Goal: Check status: Check status

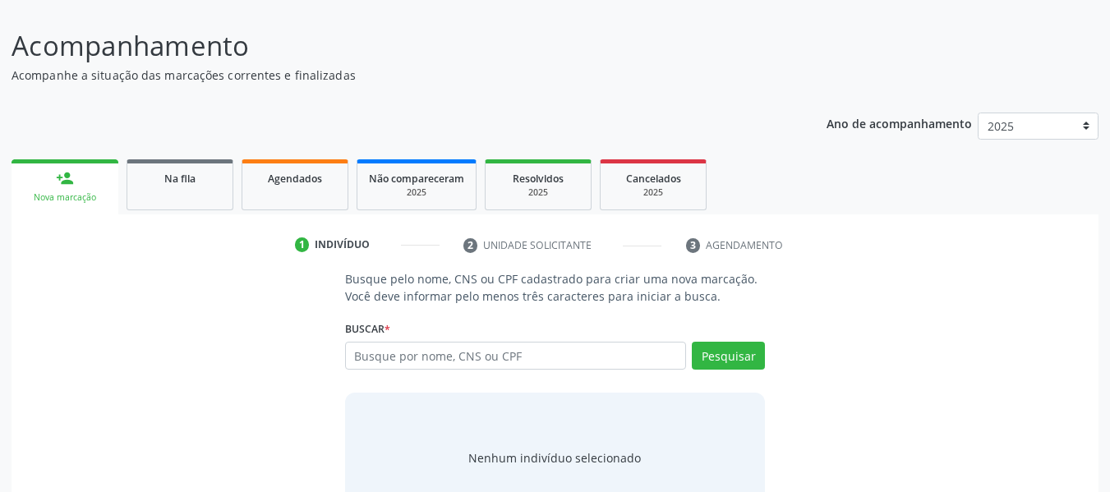
scroll to position [164, 0]
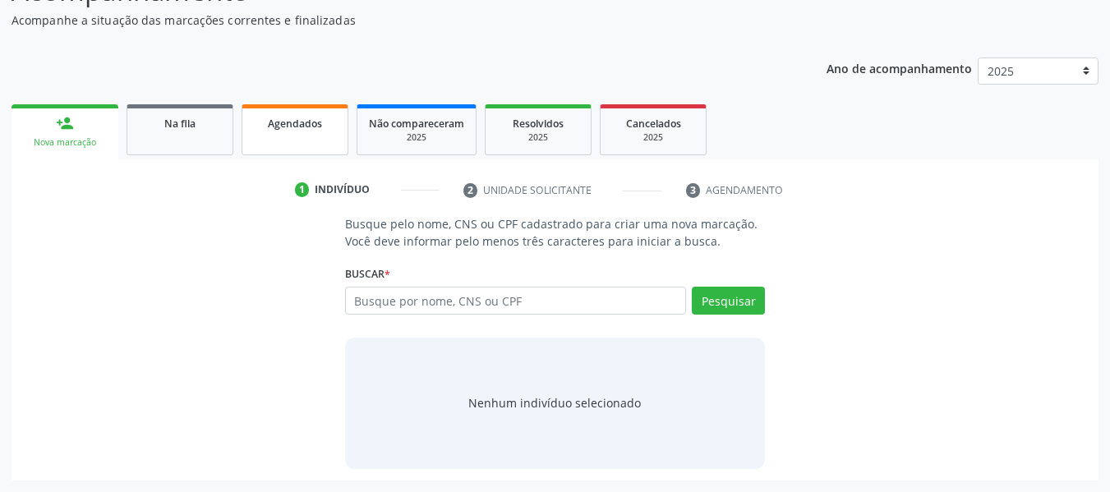
click at [293, 136] on link "Agendados" at bounding box center [295, 129] width 107 height 51
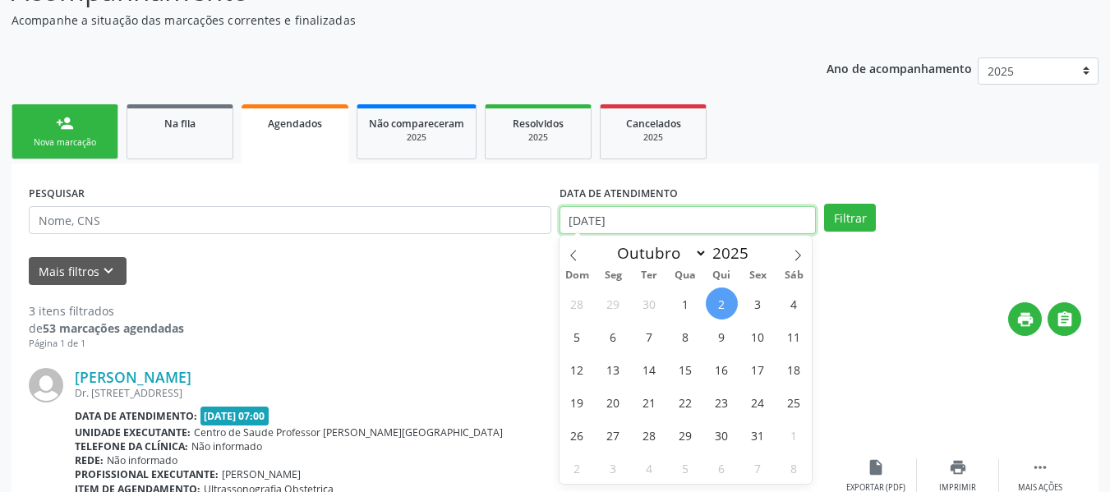
click at [576, 219] on input "[DATE]" at bounding box center [688, 220] width 257 height 28
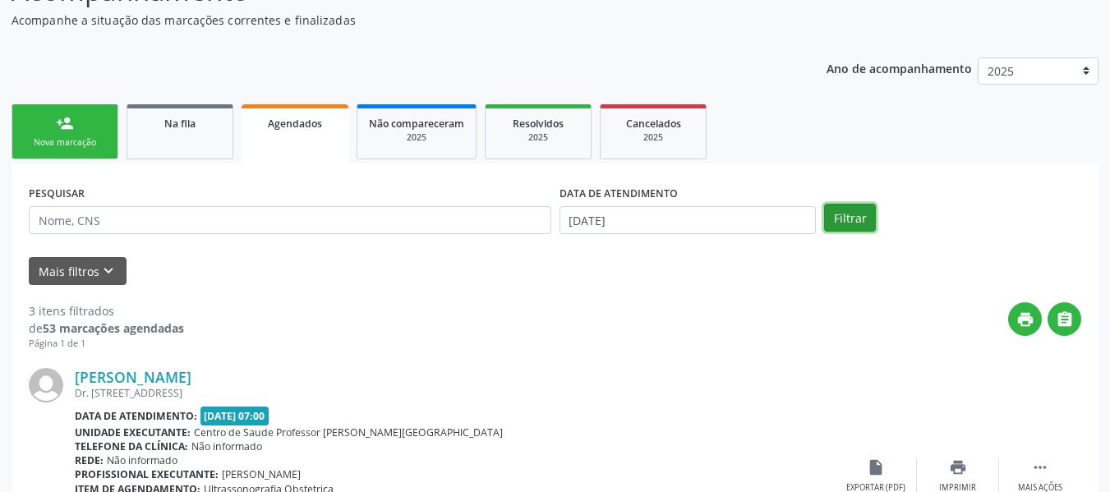
click at [847, 219] on button "Filtrar" at bounding box center [850, 218] width 52 height 28
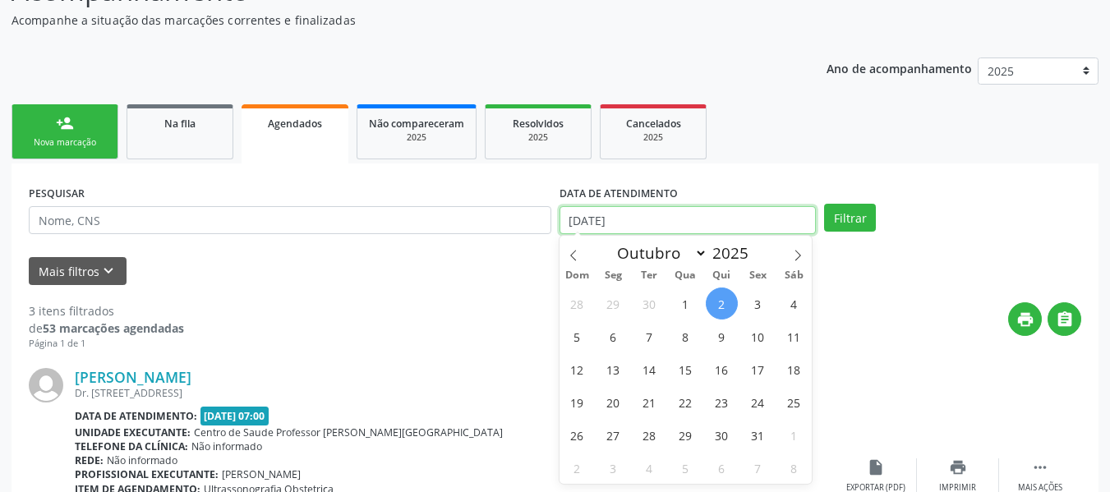
click at [572, 219] on input "[DATE]" at bounding box center [688, 220] width 257 height 28
click at [687, 307] on span "1" at bounding box center [686, 304] width 32 height 32
type input "01/10/2025"
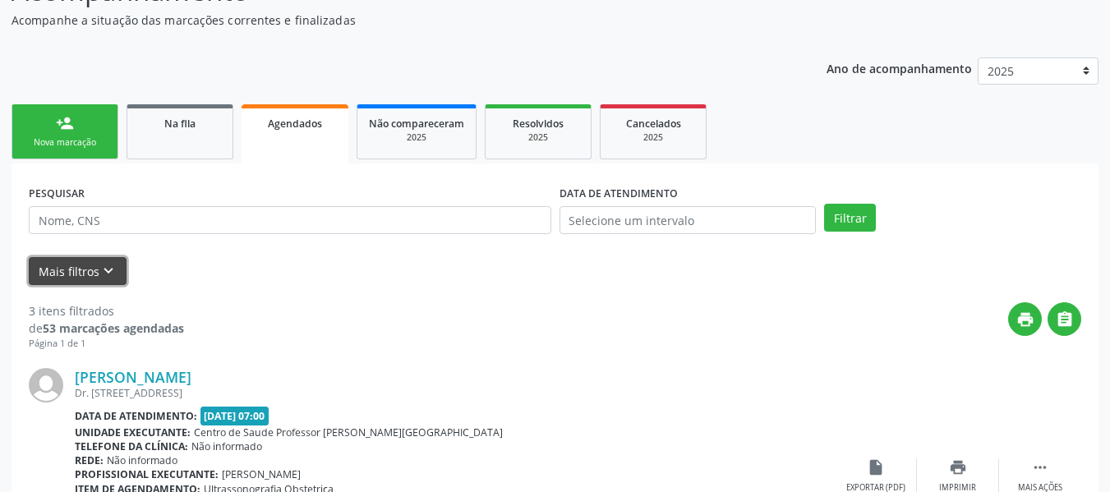
click at [104, 266] on icon "keyboard_arrow_down" at bounding box center [108, 271] width 18 height 18
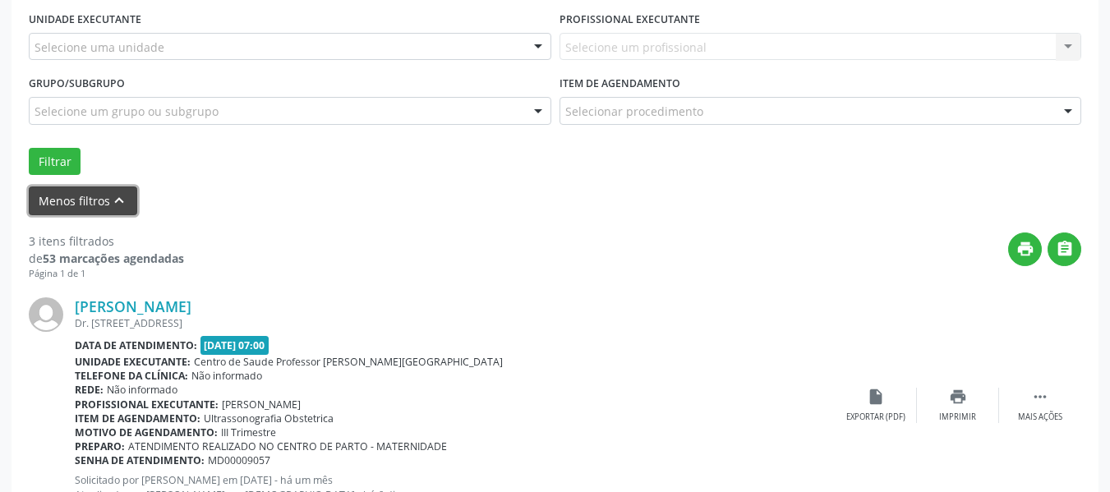
scroll to position [348, 0]
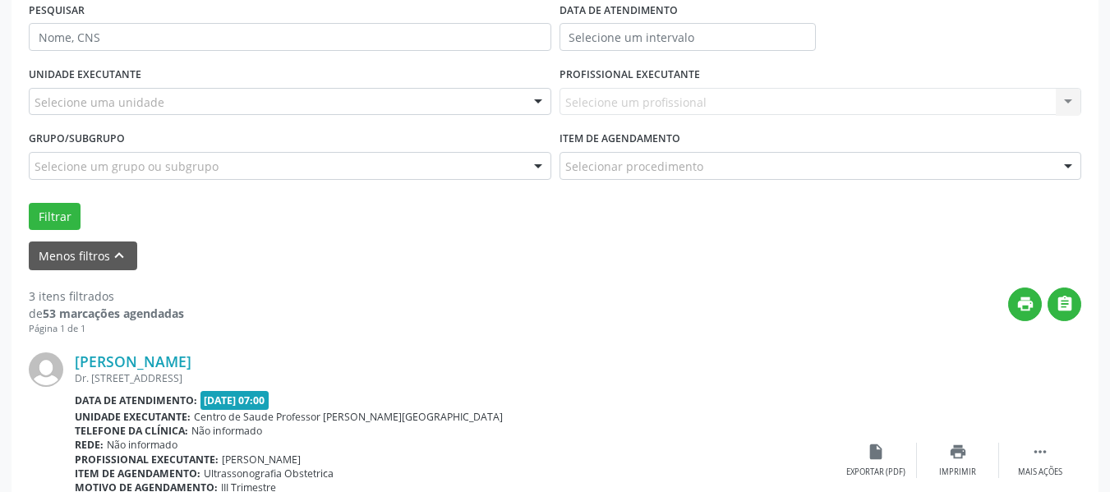
click at [120, 308] on strong "53 marcações agendadas" at bounding box center [113, 314] width 141 height 16
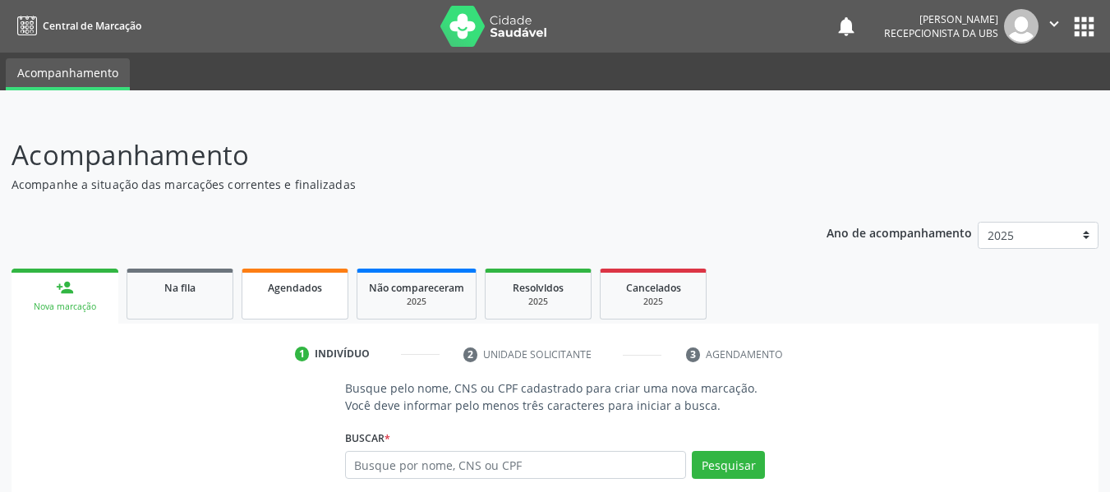
click at [314, 289] on span "Agendados" at bounding box center [295, 288] width 54 height 14
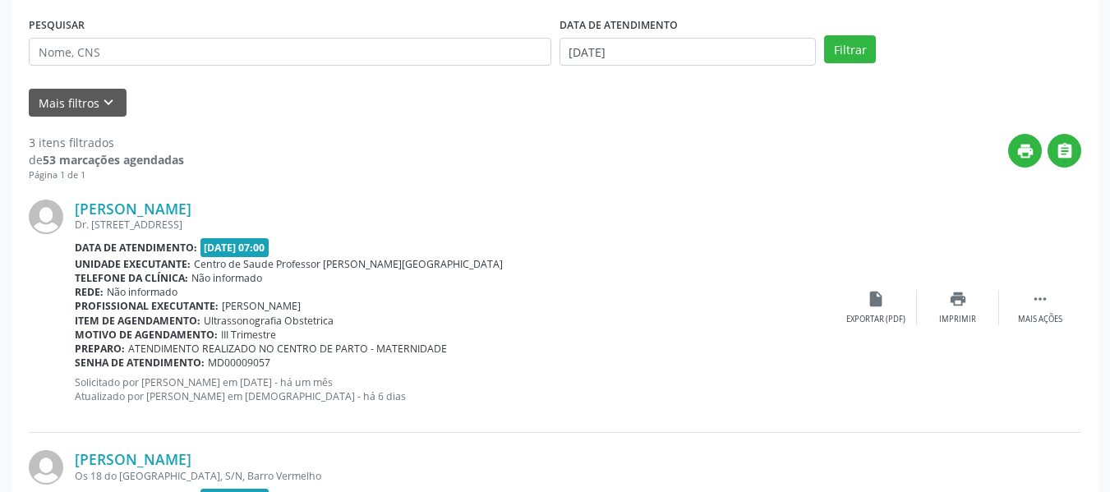
scroll to position [301, 0]
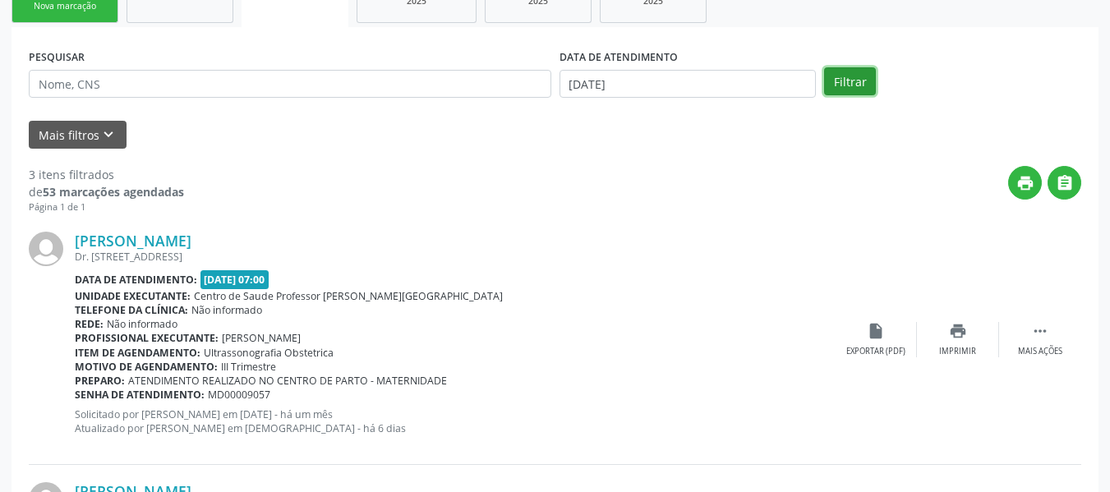
click at [850, 76] on button "Filtrar" at bounding box center [850, 81] width 52 height 28
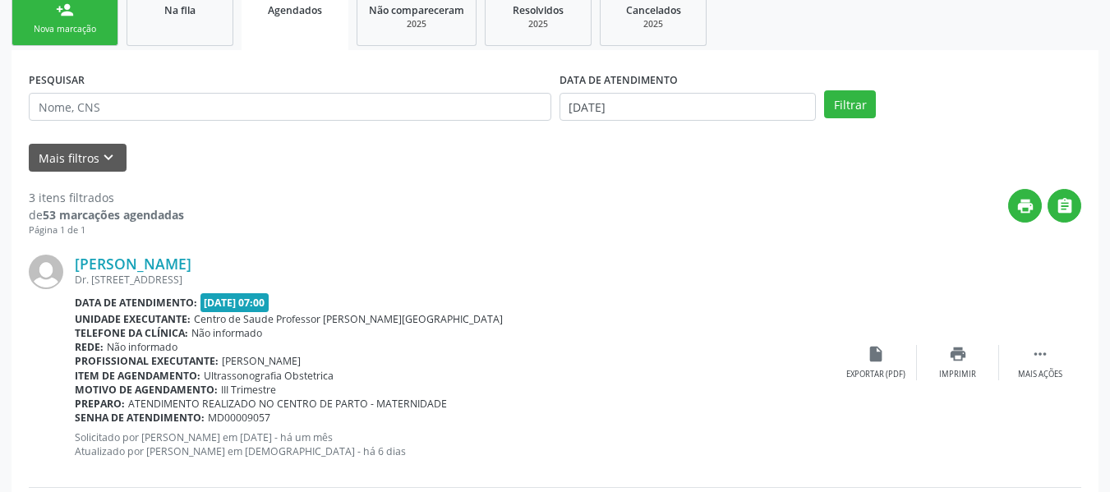
scroll to position [201, 0]
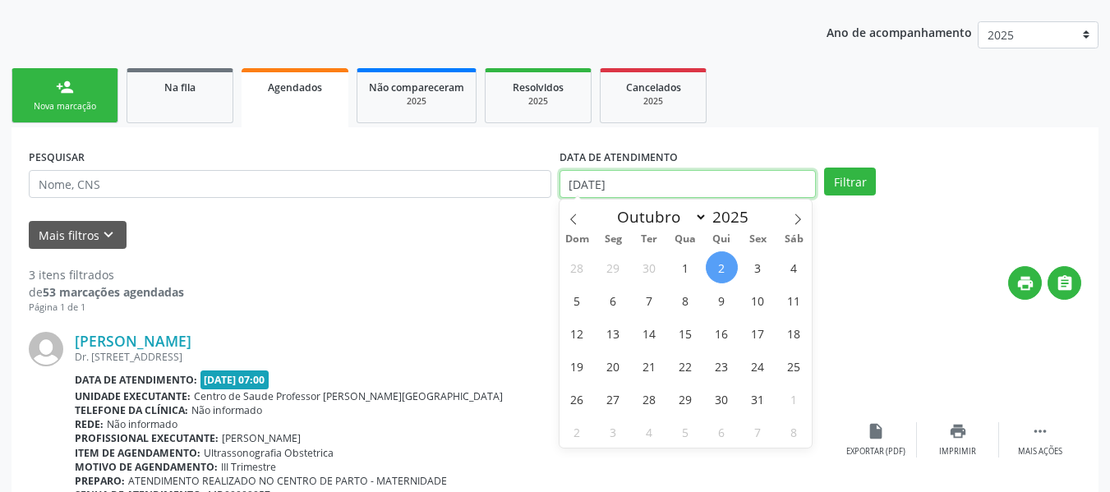
click at [567, 184] on input "[DATE]" at bounding box center [688, 184] width 257 height 28
click at [572, 218] on icon at bounding box center [573, 219] width 6 height 11
select select "8"
click at [616, 266] on span "1" at bounding box center [614, 268] width 32 height 32
type input "[DATE]"
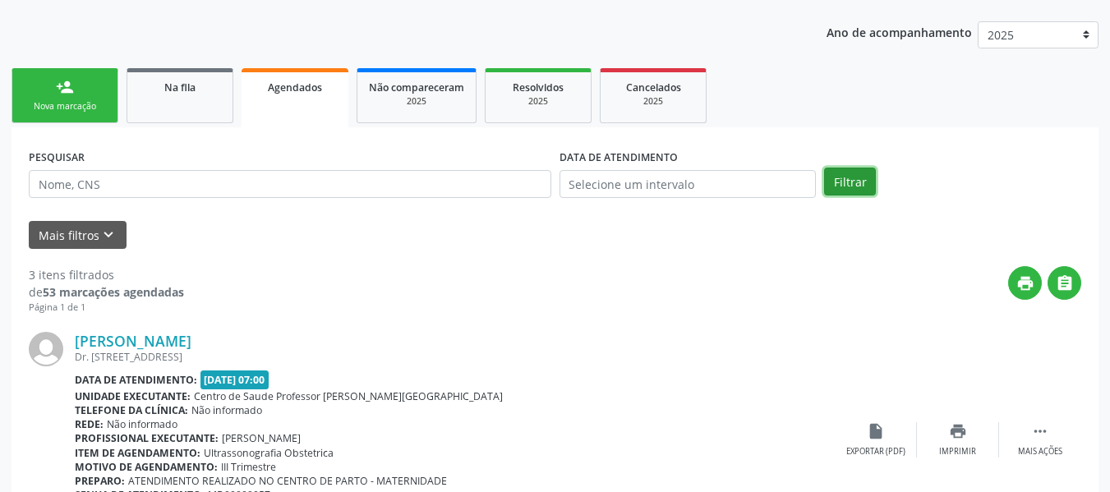
click at [850, 184] on button "Filtrar" at bounding box center [850, 182] width 52 height 28
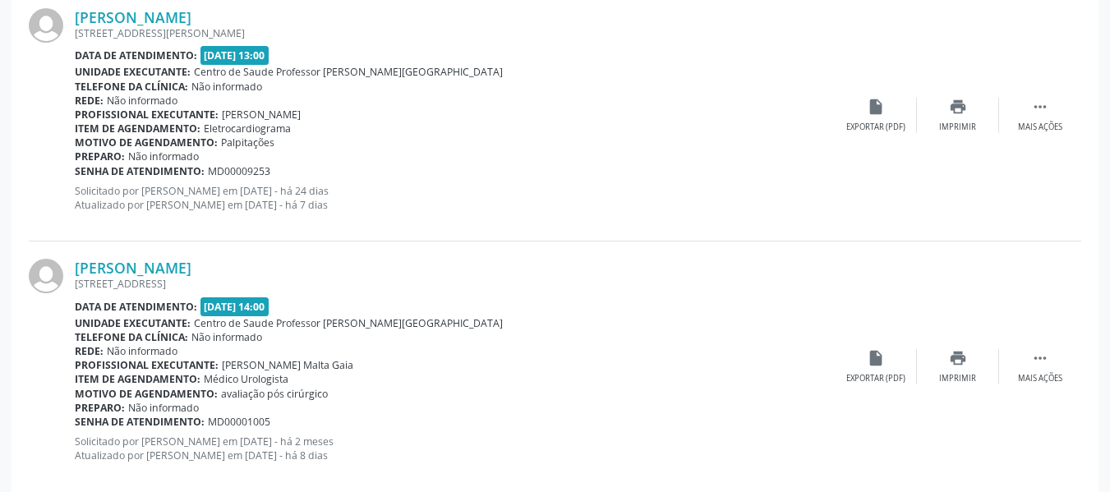
scroll to position [3849, 0]
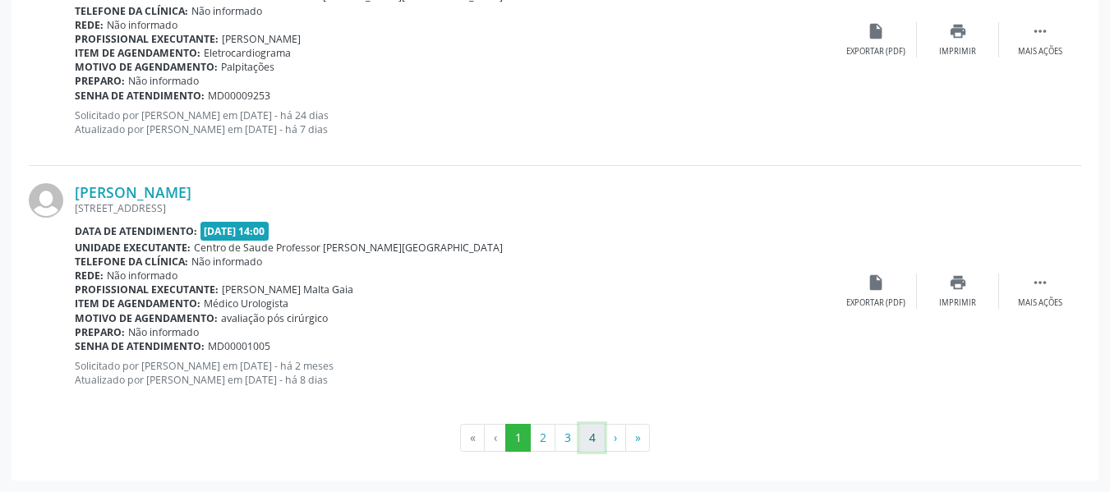
click at [593, 441] on button "4" at bounding box center [591, 438] width 25 height 28
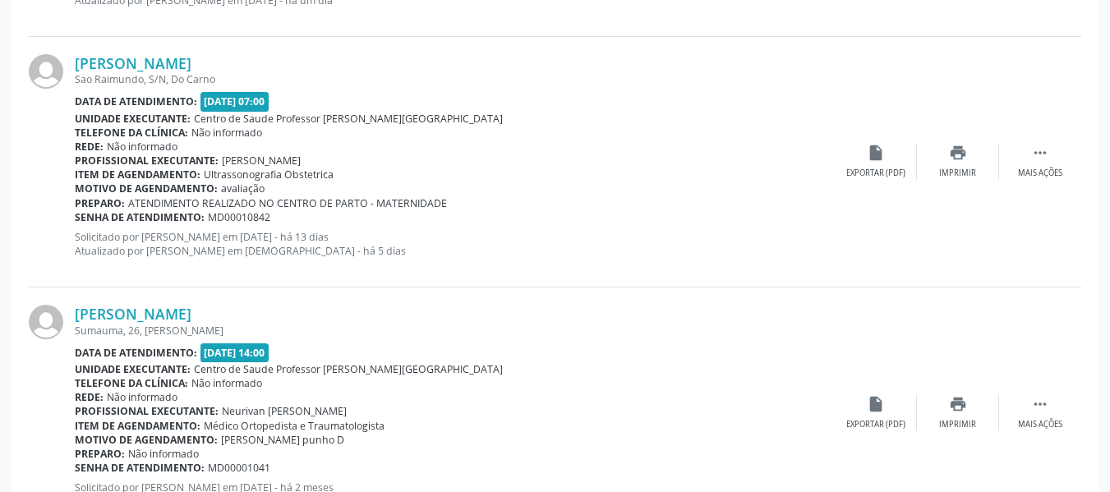
scroll to position [2109, 0]
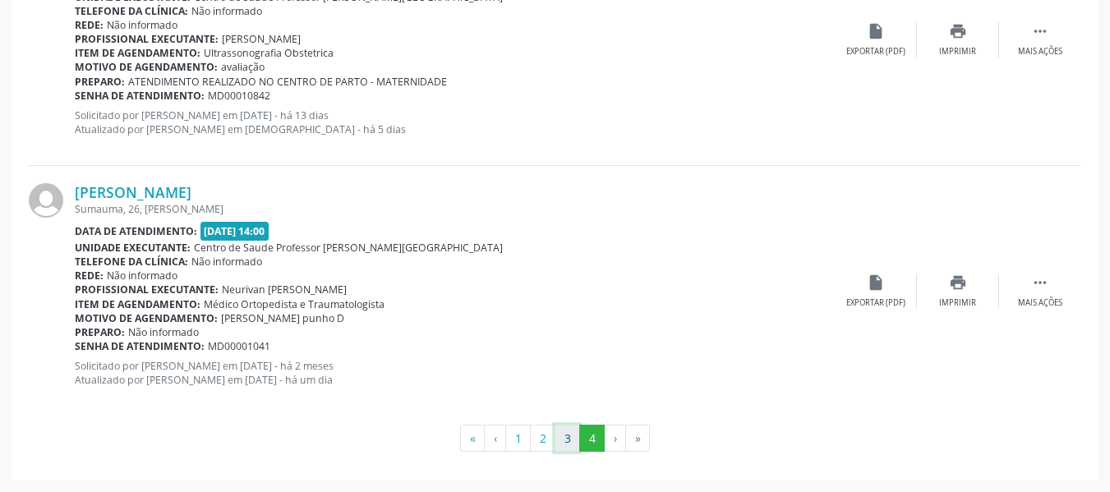
click at [566, 441] on button "3" at bounding box center [567, 439] width 25 height 28
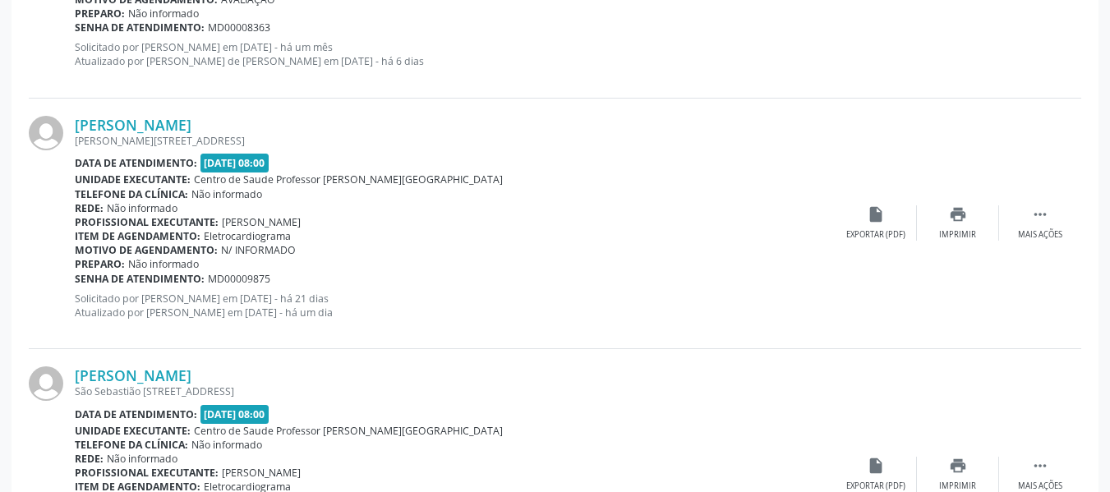
scroll to position [3652, 0]
